Goal: Communication & Community: Ask a question

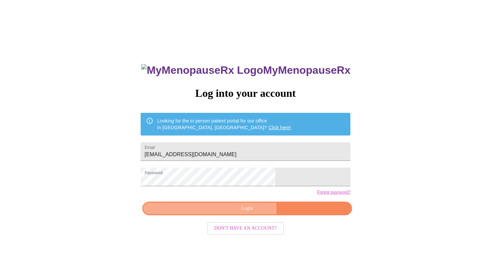
click at [242, 213] on span "Login" at bounding box center [247, 208] width 194 height 8
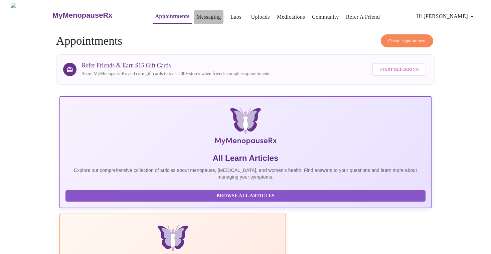
click at [197, 13] on link "Messaging" at bounding box center [208, 16] width 24 height 9
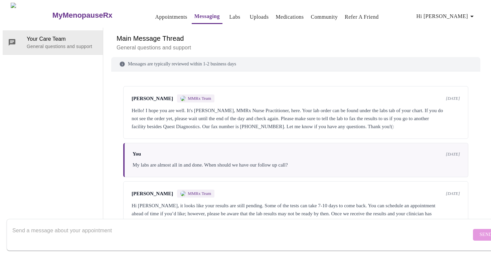
scroll to position [729, 0]
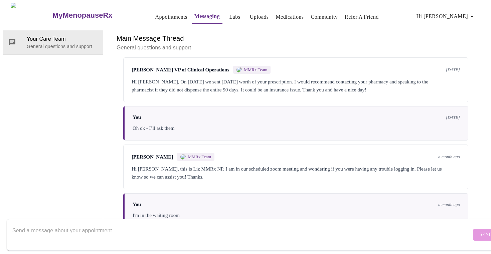
click at [293, 224] on textarea "Send a message about your appointment" at bounding box center [241, 234] width 459 height 21
click at [44, 225] on textarea "Hello, I need [MEDICAL_DATA] and my [MEDICAL_DATA]" at bounding box center [241, 234] width 459 height 21
click at [186, 224] on textarea "Hello, I need refills for my [MEDICAL_DATA] and my [MEDICAL_DATA]" at bounding box center [241, 234] width 459 height 21
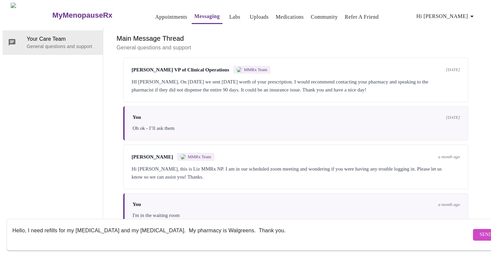
type textarea "Hello, I need refills for my [MEDICAL_DATA] and my [MEDICAL_DATA]. My pharmacy …"
click at [479, 232] on span "Send" at bounding box center [485, 235] width 13 height 8
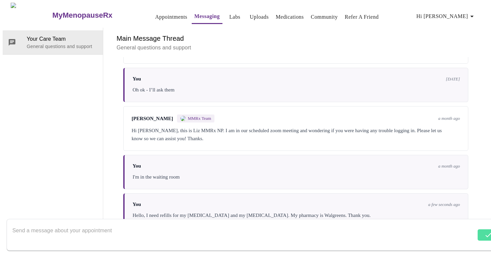
scroll to position [769, 0]
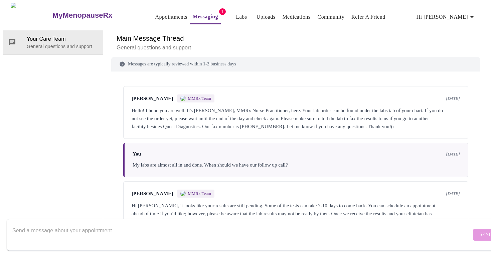
scroll to position [843, 0]
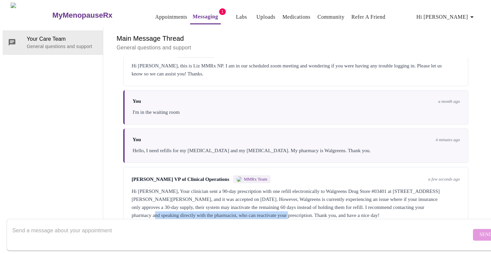
drag, startPoint x: 201, startPoint y: 178, endPoint x: 352, endPoint y: 182, distance: 150.9
click at [352, 187] on div "Hi Candace, Your clinician sent a 90-day prescription with one refill electroni…" at bounding box center [296, 203] width 328 height 32
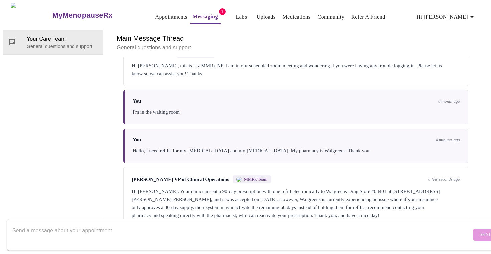
click at [353, 187] on div "Hi Candace, Your clinician sent a 90-day prescription with one refill electroni…" at bounding box center [296, 203] width 328 height 32
click at [386, 229] on textarea "Send a message about your appointment" at bounding box center [241, 234] width 459 height 21
type textarea "Yes this seems to happen every time. Thank you."
click at [479, 231] on span "Send" at bounding box center [485, 235] width 13 height 8
